Goal: Use online tool/utility: Utilize a website feature to perform a specific function

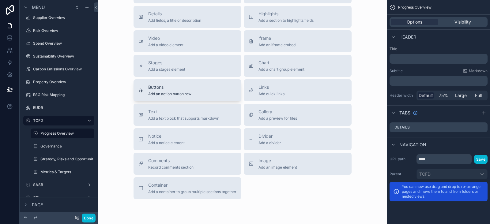
scroll to position [400, 0]
click at [285, 73] on span "Add a chart group element" at bounding box center [281, 70] width 46 height 5
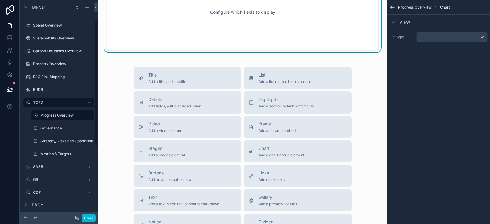
scroll to position [305, 0]
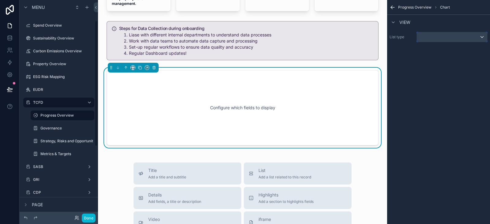
click at [433, 37] on div "scrollable content" at bounding box center [452, 37] width 70 height 10
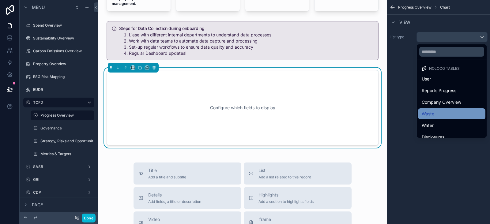
click at [435, 112] on div "Waste" at bounding box center [452, 113] width 60 height 7
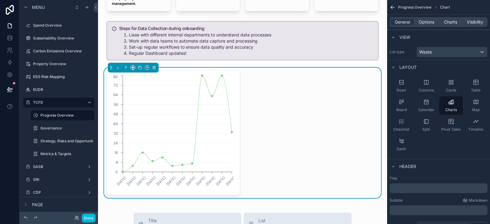
click at [290, 125] on div "[DATE] [DATE] [DATE] [DATE] [DATE] [DATE] [DATE] [DATE] [DATE] [DATE] [DATE] [D…" at bounding box center [243, 133] width 272 height 126
click at [448, 20] on span "Charts" at bounding box center [450, 22] width 13 height 6
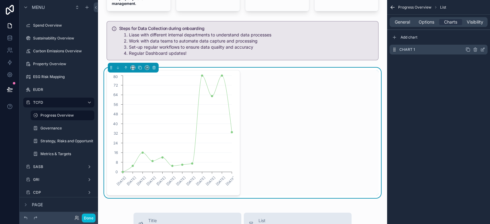
click at [485, 51] on icon "scrollable content" at bounding box center [482, 49] width 5 height 5
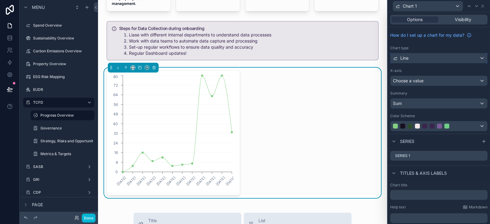
click at [444, 56] on div "Line" at bounding box center [438, 58] width 97 height 10
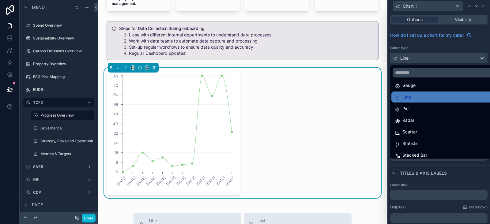
scroll to position [43, 0]
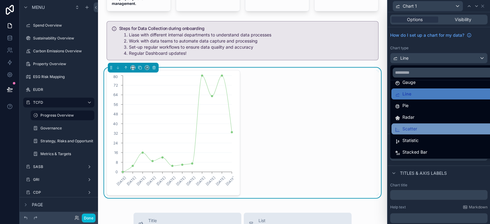
click at [424, 126] on div "Scatter" at bounding box center [443, 128] width 96 height 7
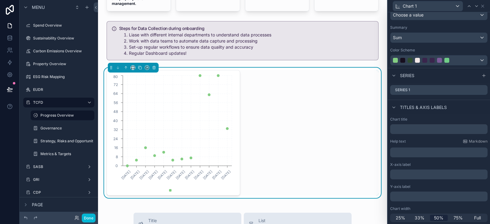
scroll to position [0, 0]
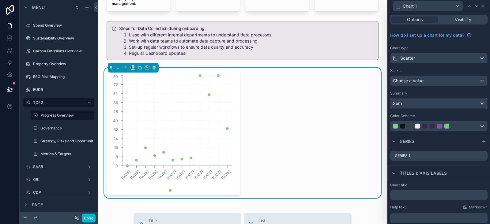
click at [447, 105] on div "Sum" at bounding box center [438, 104] width 97 height 10
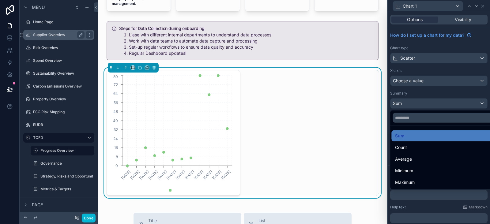
click at [48, 35] on label "Supplier Overview" at bounding box center [57, 34] width 49 height 5
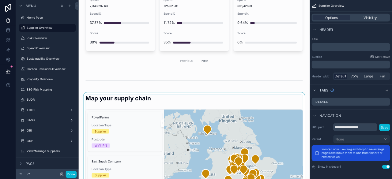
scroll to position [804, 0]
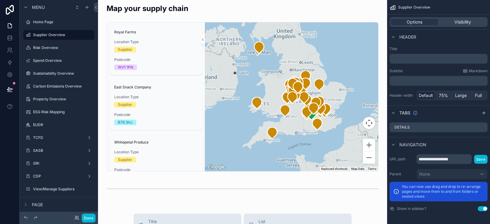
click at [155, 161] on div "Whitepetal Produce Location Type Supplier Postcode WV5 7BW" at bounding box center [155, 160] width 93 height 50
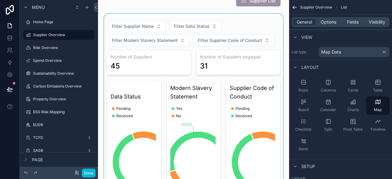
scroll to position [122, 0]
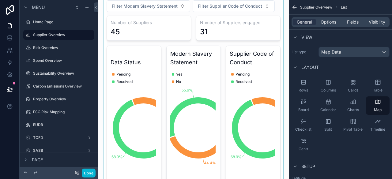
click at [154, 31] on div "scrollable content" at bounding box center [193, 86] width 181 height 214
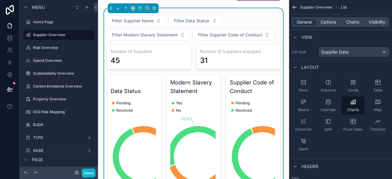
scroll to position [61, 0]
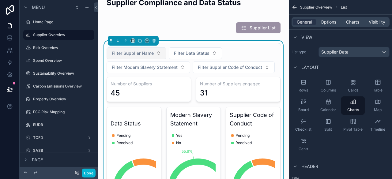
click at [144, 53] on span "Filter Supplier Name" at bounding box center [133, 53] width 42 height 6
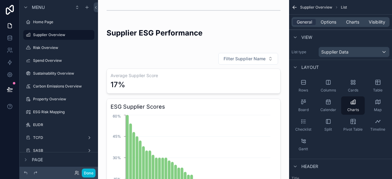
scroll to position [290, 0]
